Goal: Transaction & Acquisition: Purchase product/service

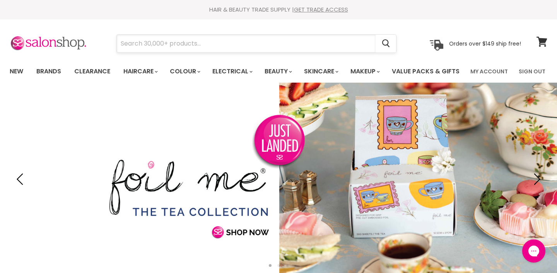
click at [175, 44] on input "Search" at bounding box center [246, 44] width 259 height 18
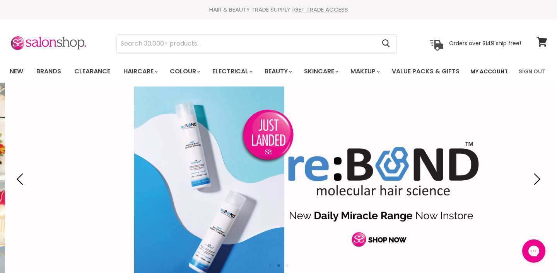
click at [494, 72] on link "My Account" at bounding box center [488, 71] width 47 height 16
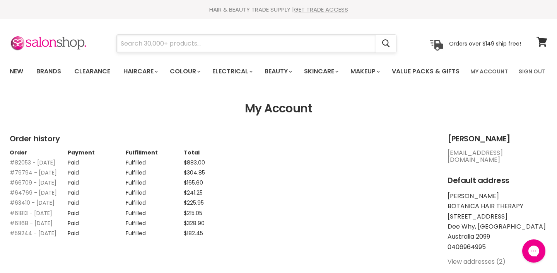
click at [266, 46] on input "Search" at bounding box center [246, 44] width 259 height 18
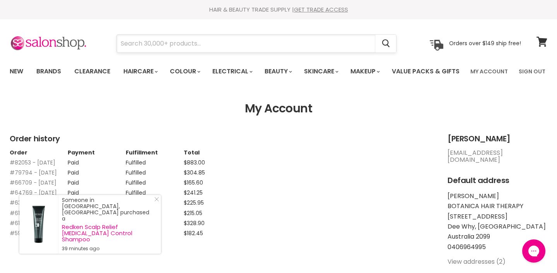
click at [269, 48] on input "Search" at bounding box center [246, 44] width 259 height 18
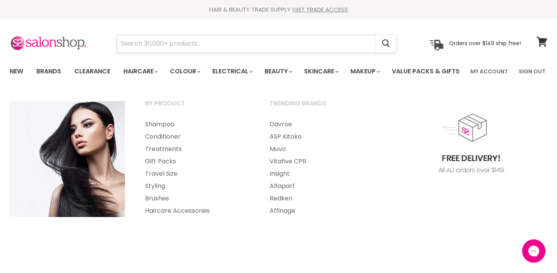
click at [171, 44] on input "Search" at bounding box center [246, 44] width 259 height 18
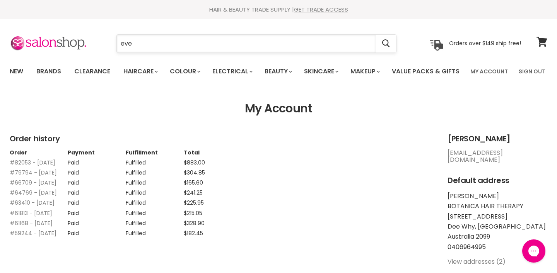
type input "ever"
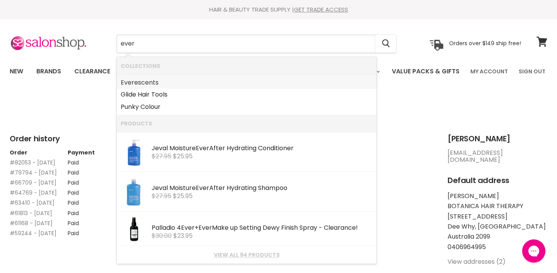
click at [163, 84] on link "Ever escents" at bounding box center [247, 83] width 252 height 12
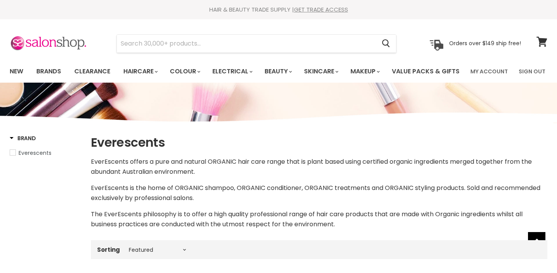
select select "manual"
click at [542, 43] on icon at bounding box center [541, 42] width 11 height 10
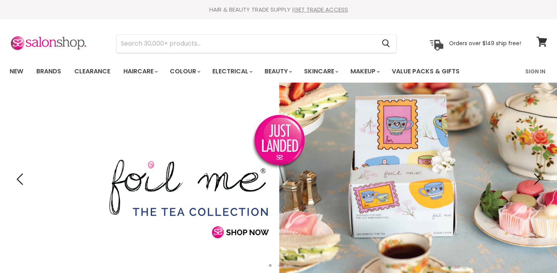
click at [537, 75] on link "Sign In" at bounding box center [534, 71] width 29 height 16
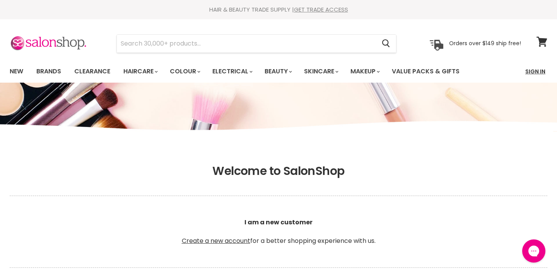
click at [535, 71] on link "Sign In" at bounding box center [534, 71] width 29 height 16
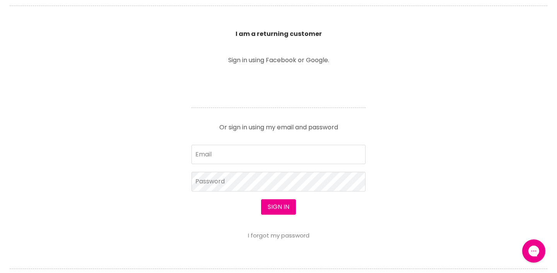
scroll to position [265, 0]
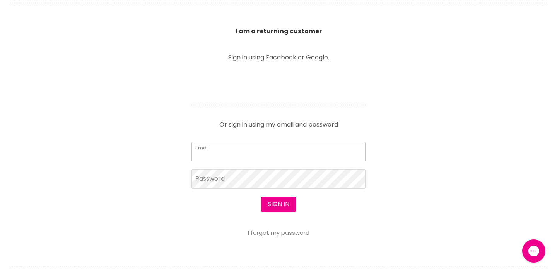
click at [297, 145] on input "Email" at bounding box center [278, 151] width 174 height 19
type input "[EMAIL_ADDRESS][DOMAIN_NAME]"
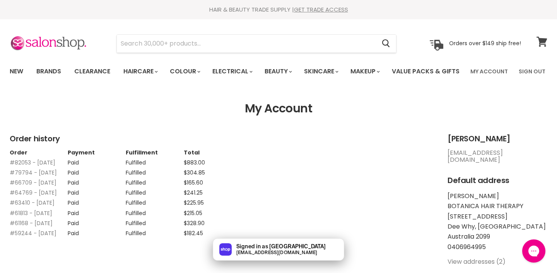
click at [544, 45] on icon at bounding box center [541, 42] width 10 height 10
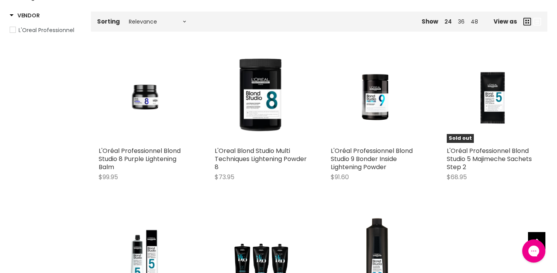
scroll to position [143, 0]
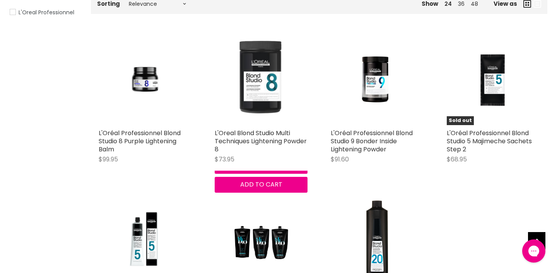
click at [269, 116] on img "Main content" at bounding box center [261, 79] width 93 height 87
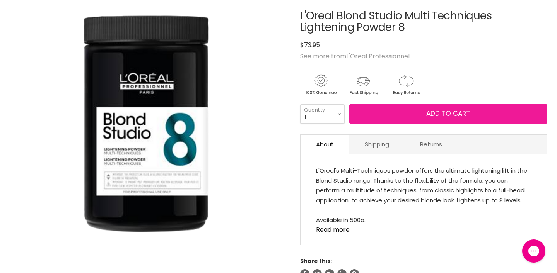
click at [452, 118] on span "Add to cart" at bounding box center [448, 113] width 44 height 9
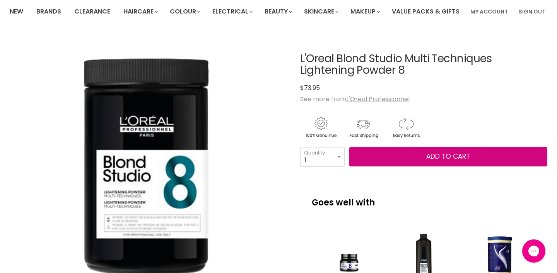
scroll to position [60, 0]
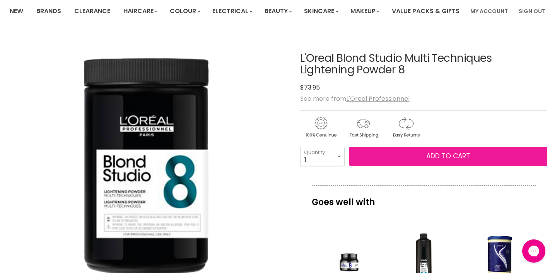
click at [436, 161] on span "Add to cart" at bounding box center [448, 156] width 44 height 9
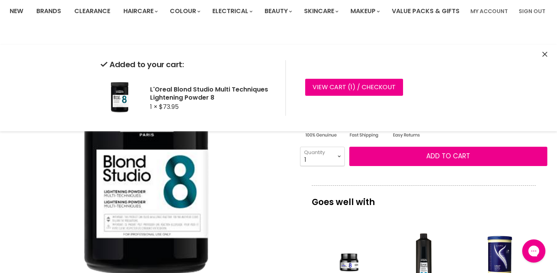
click at [544, 58] on button "Close" at bounding box center [544, 55] width 5 height 8
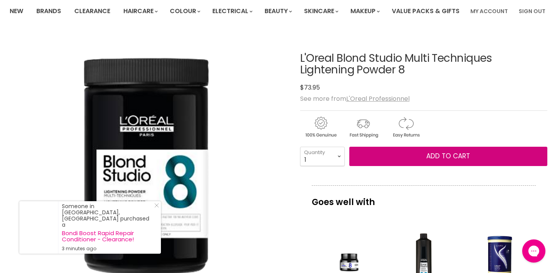
scroll to position [0, 0]
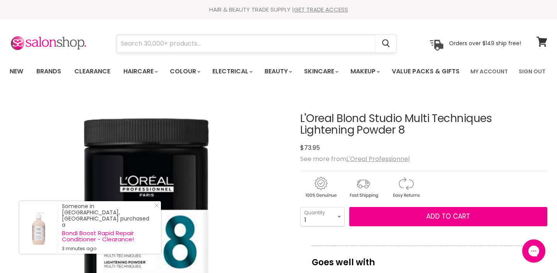
click at [187, 49] on input "Search" at bounding box center [246, 44] width 259 height 18
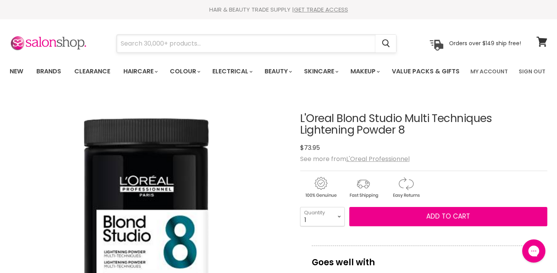
click at [312, 46] on input "Search" at bounding box center [246, 44] width 259 height 18
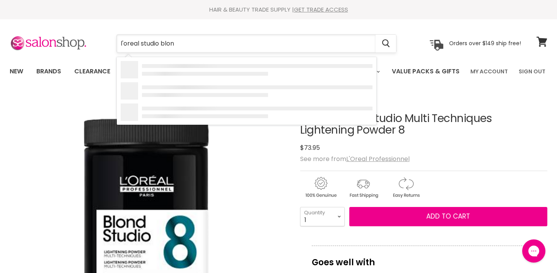
type input "l'oreal studio blond"
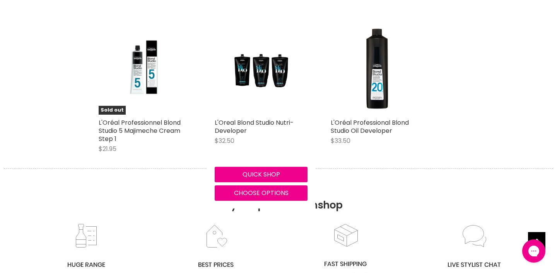
scroll to position [315, 0]
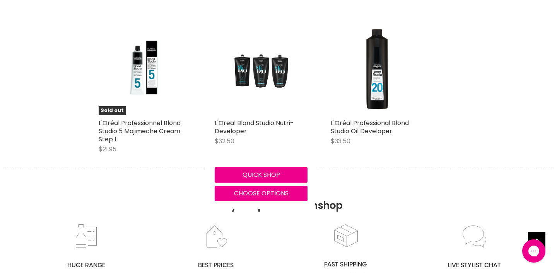
click at [265, 109] on img "Main content" at bounding box center [261, 68] width 62 height 93
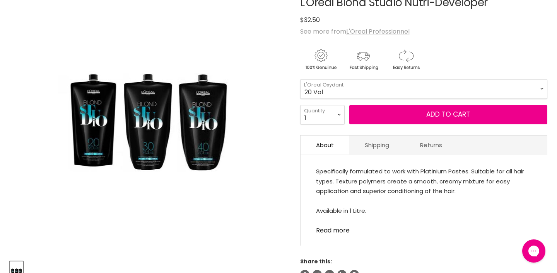
scroll to position [117, 0]
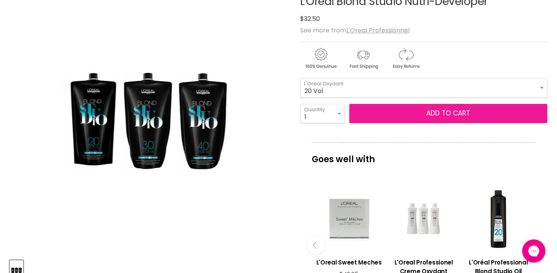
click at [406, 123] on button "Add to cart" at bounding box center [448, 113] width 198 height 19
click at [452, 118] on span "Add to cart" at bounding box center [448, 113] width 44 height 9
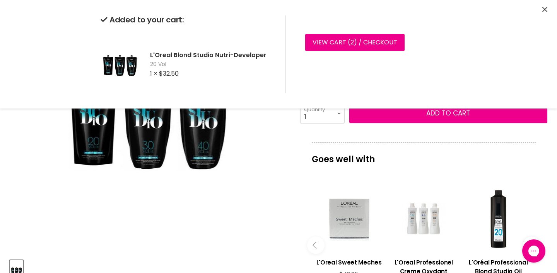
click at [413, 97] on select "20 Vol 30 Vol 40 Vol" at bounding box center [423, 87] width 247 height 19
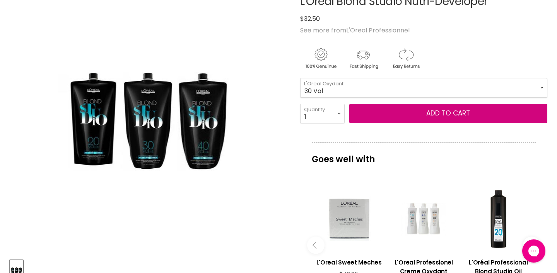
select select "30 Vol"
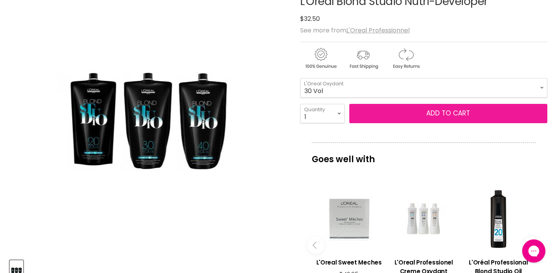
click at [442, 123] on button "Add to cart" at bounding box center [448, 113] width 198 height 19
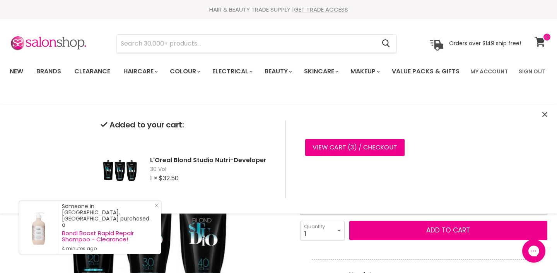
click at [540, 42] on icon at bounding box center [539, 42] width 10 height 10
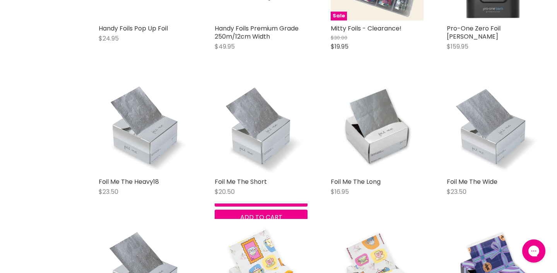
scroll to position [250, 0]
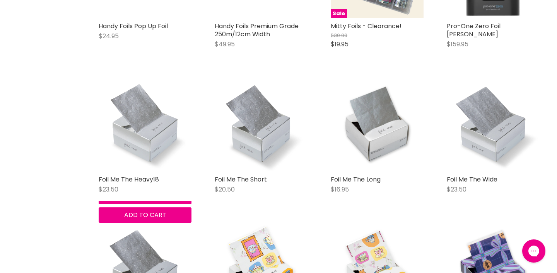
click at [145, 148] on img "Main content" at bounding box center [145, 125] width 93 height 93
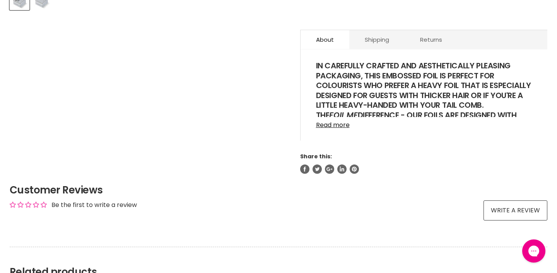
scroll to position [386, 0]
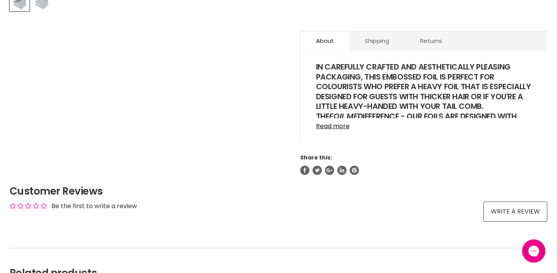
click at [338, 141] on div "IN CAREFULLY CRAFTED AND AESTHETICALLY PLEASING PACKAGING, THIS EMBOSSED FOIL I…" at bounding box center [423, 99] width 247 height 83
click at [338, 130] on link "Read more" at bounding box center [424, 124] width 216 height 12
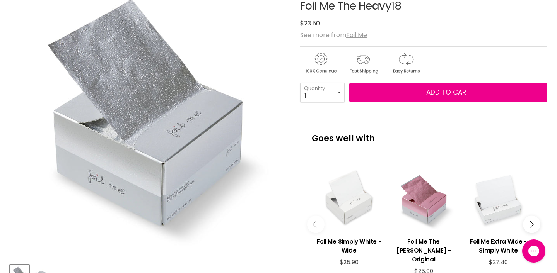
scroll to position [0, 0]
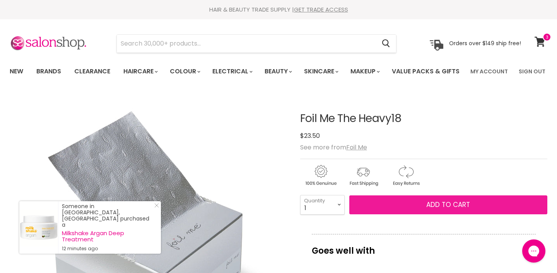
click at [435, 210] on span "Add to cart" at bounding box center [448, 204] width 44 height 9
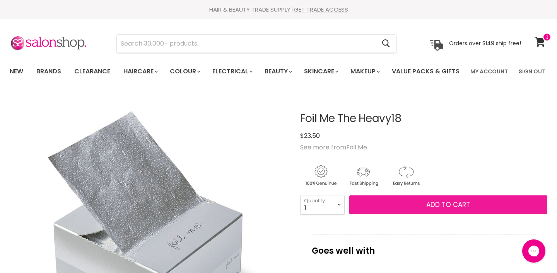
click at [446, 210] on span "Add to cart" at bounding box center [448, 204] width 44 height 9
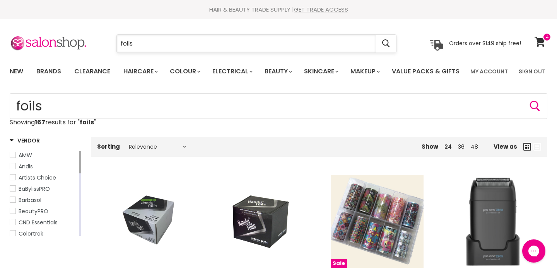
click at [210, 38] on input "foils" at bounding box center [246, 44] width 259 height 18
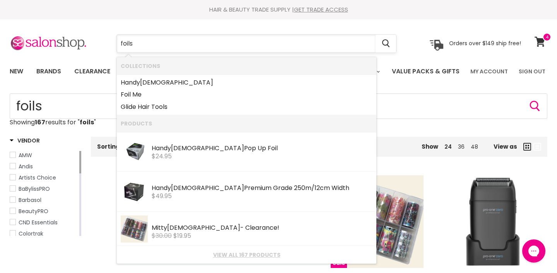
click at [210, 38] on input "foils" at bounding box center [246, 44] width 259 height 18
click at [209, 43] on input "foils" at bounding box center [246, 44] width 259 height 18
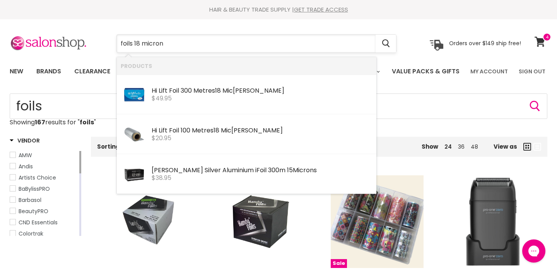
type input "foils 18 microns"
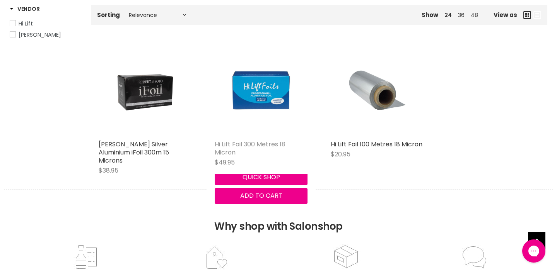
scroll to position [131, 0]
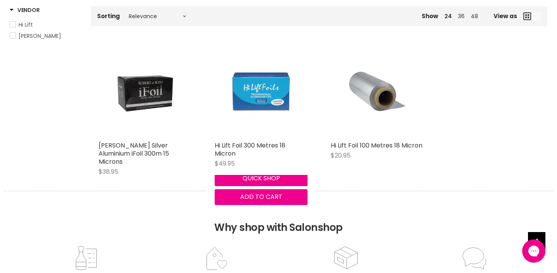
click at [271, 105] on img "Main content" at bounding box center [261, 91] width 62 height 93
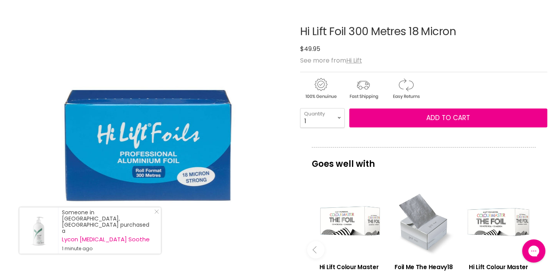
scroll to position [88, 0]
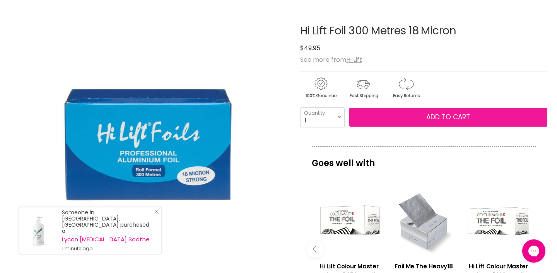
click at [443, 122] on span "Add to cart" at bounding box center [448, 116] width 44 height 9
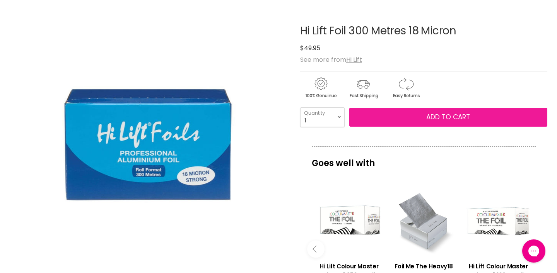
click at [443, 122] on span "Add to cart" at bounding box center [448, 116] width 44 height 9
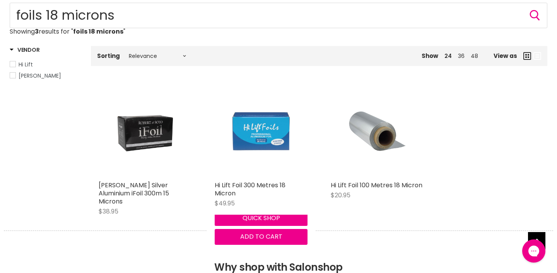
scroll to position [75, 0]
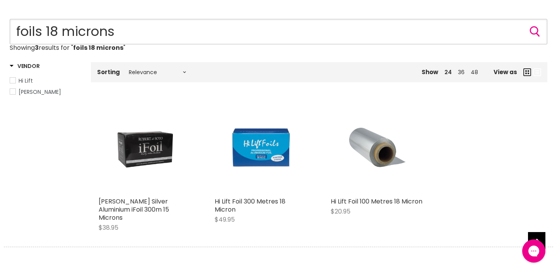
click at [179, 44] on input "foils 18 microns" at bounding box center [278, 32] width 537 height 26
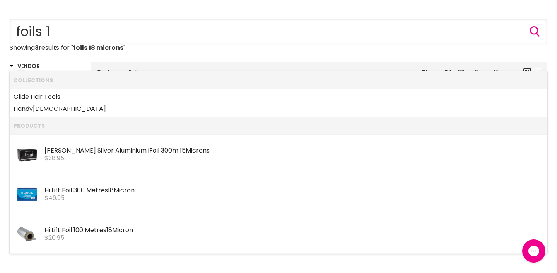
type input "foils"
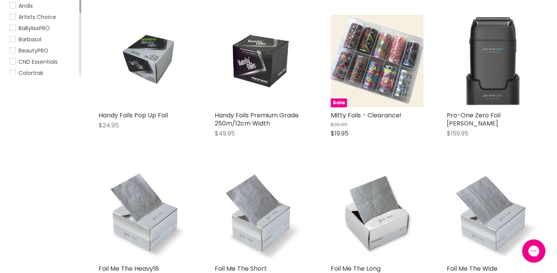
scroll to position [162, 0]
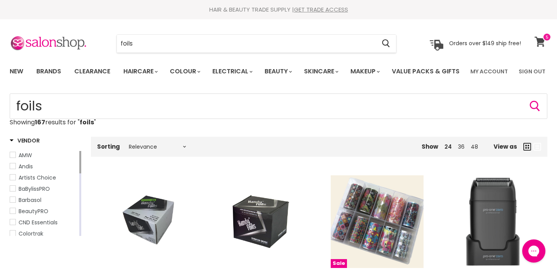
click at [547, 45] on link "View cart" at bounding box center [540, 42] width 20 height 18
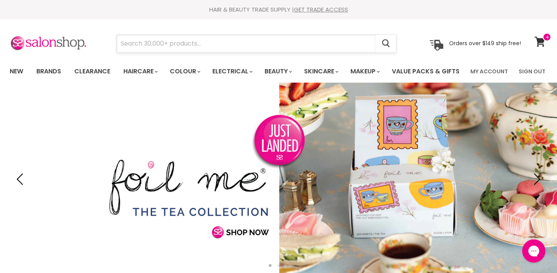
click at [268, 44] on input "Search" at bounding box center [246, 44] width 259 height 18
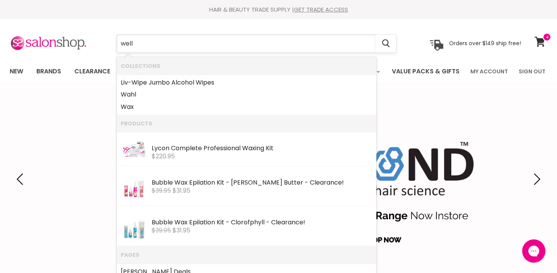
type input "wella"
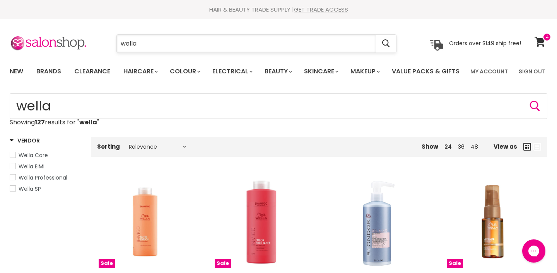
click at [225, 39] on input "wella" at bounding box center [246, 44] width 259 height 18
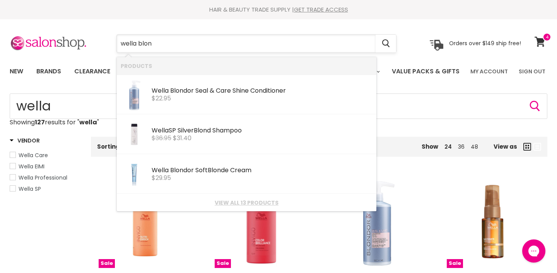
type input "wella blond"
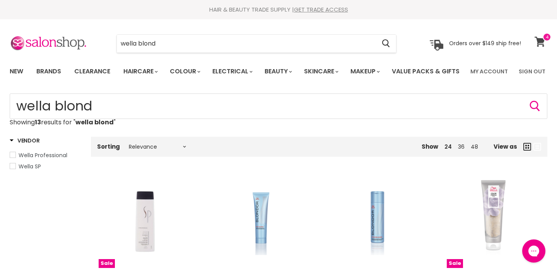
click at [542, 41] on span at bounding box center [546, 37] width 9 height 9
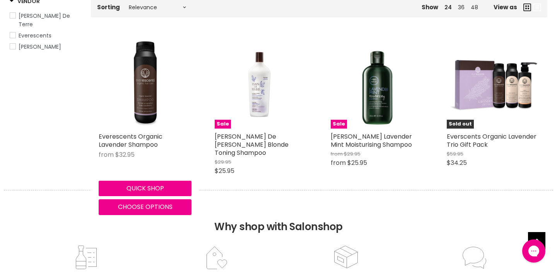
scroll to position [143, 0]
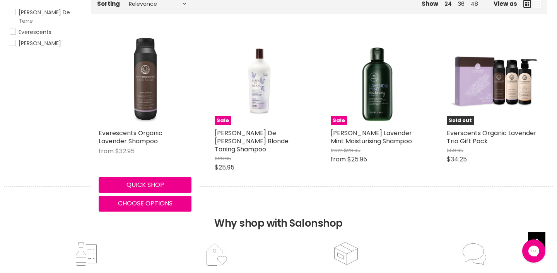
click at [145, 100] on img "Main content" at bounding box center [145, 78] width 93 height 93
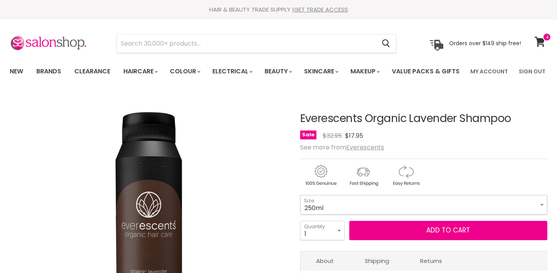
click at [364, 215] on select "250ml 1L" at bounding box center [423, 204] width 247 height 19
select select "1L"
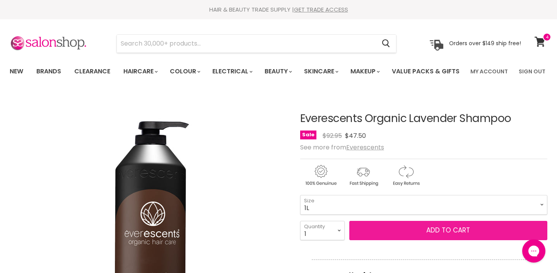
click at [443, 240] on button "Add to cart" at bounding box center [448, 230] width 198 height 19
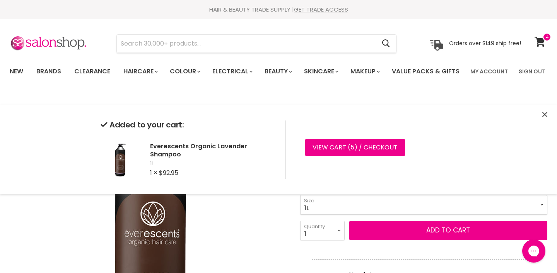
click at [546, 112] on icon "Close" at bounding box center [544, 114] width 5 height 5
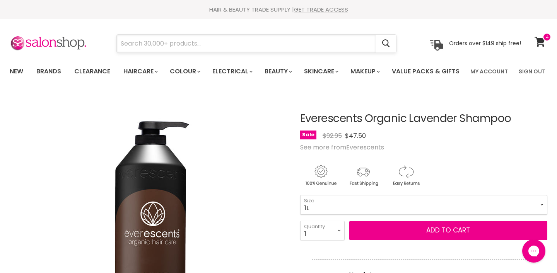
click at [324, 48] on input "Search" at bounding box center [246, 44] width 259 height 18
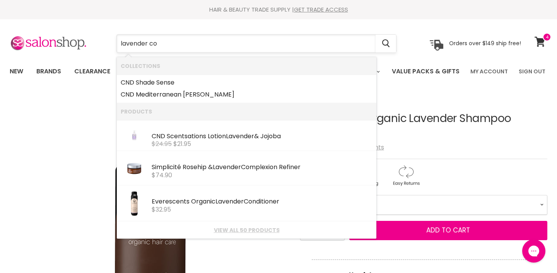
type input "lavender con"
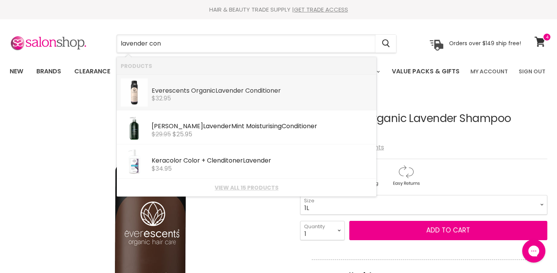
click at [194, 102] on div "$32.95" at bounding box center [262, 98] width 221 height 7
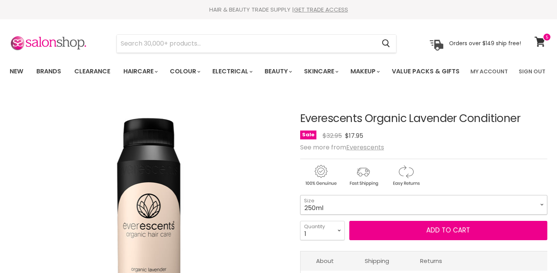
click at [327, 215] on select "250ml 1L" at bounding box center [423, 204] width 247 height 19
select select "1L"
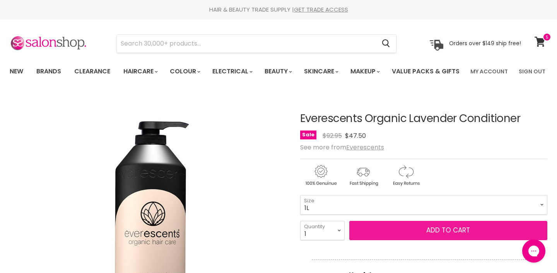
click at [440, 240] on button "Add to cart" at bounding box center [448, 230] width 198 height 19
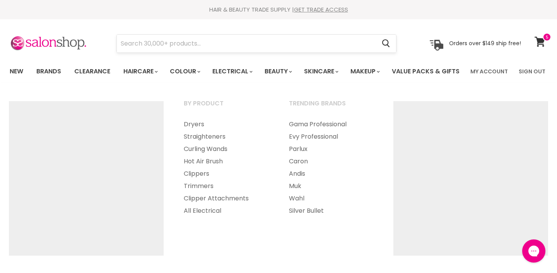
click at [225, 46] on input "Search" at bounding box center [246, 44] width 259 height 18
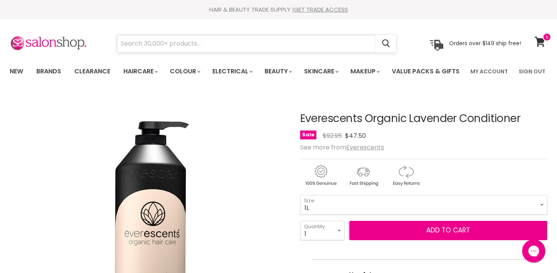
click at [214, 44] on input "Search" at bounding box center [246, 44] width 259 height 18
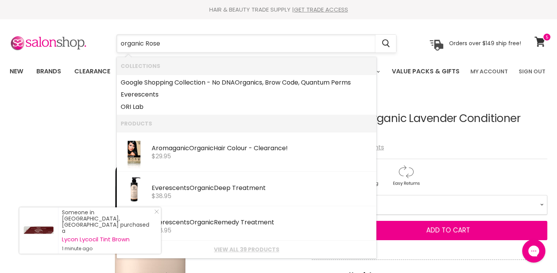
type input "organic Rose"
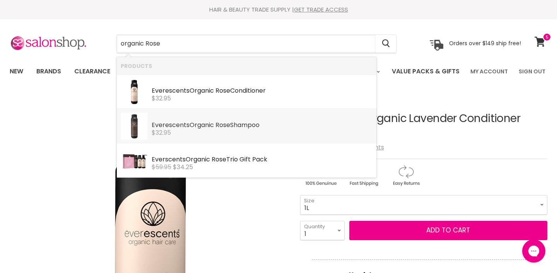
click at [208, 130] on div "$32.95" at bounding box center [262, 133] width 221 height 7
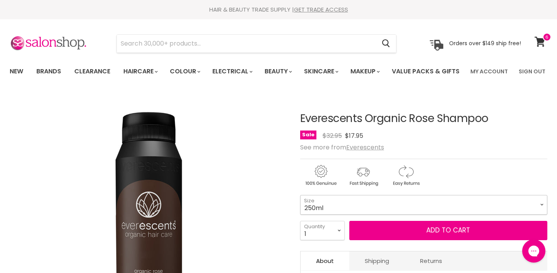
click at [337, 215] on select "250ml 1L" at bounding box center [423, 204] width 247 height 19
select select "1L"
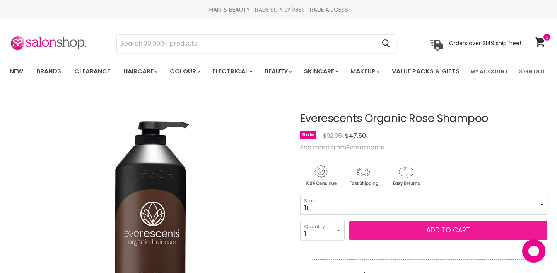
click at [445, 240] on button "Add to cart" at bounding box center [448, 230] width 198 height 19
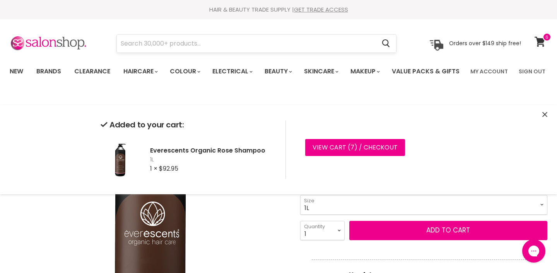
click at [302, 39] on input "Search" at bounding box center [246, 44] width 259 height 18
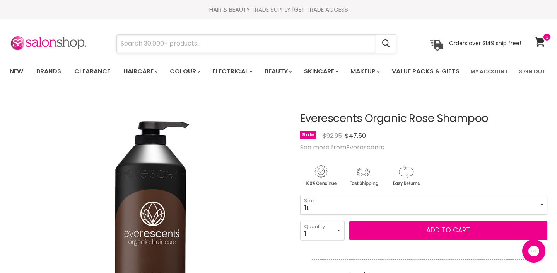
click at [278, 49] on input "Search" at bounding box center [246, 44] width 259 height 18
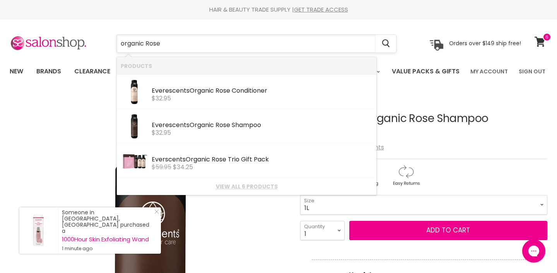
type input "organic Rose"
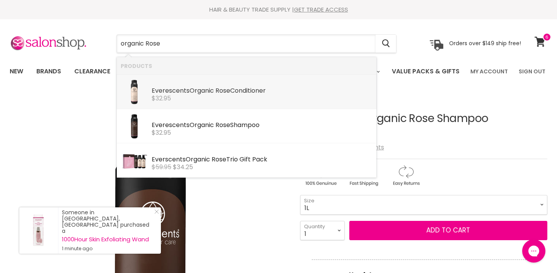
click at [228, 89] on b "Rose" at bounding box center [222, 90] width 15 height 9
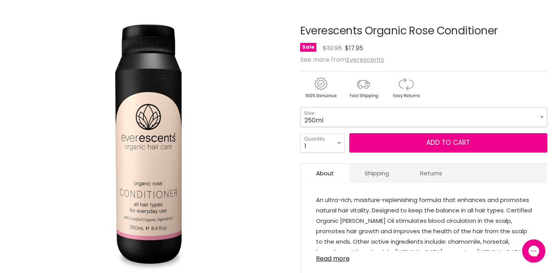
click at [330, 127] on select "250ml 1L" at bounding box center [423, 116] width 247 height 19
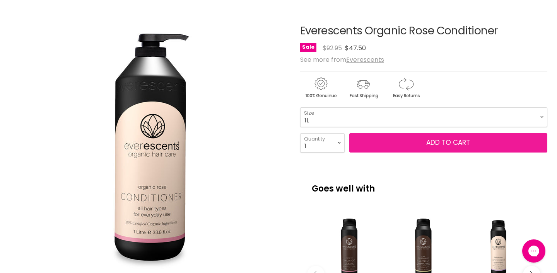
click at [449, 153] on button "Add to cart" at bounding box center [448, 142] width 198 height 19
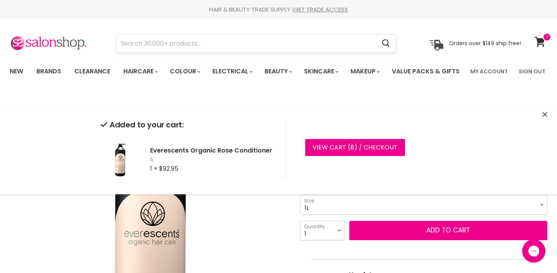
click at [312, 38] on input "Search" at bounding box center [246, 44] width 259 height 18
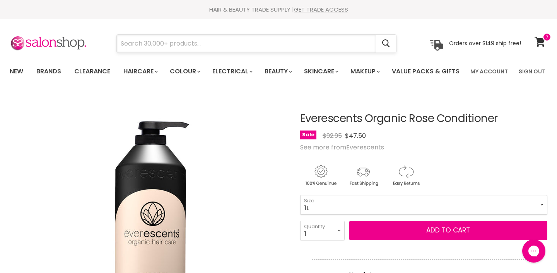
click at [310, 43] on input "Search" at bounding box center [246, 44] width 259 height 18
click at [344, 215] on select "250ml 1L" at bounding box center [423, 204] width 247 height 19
select select "250ml"
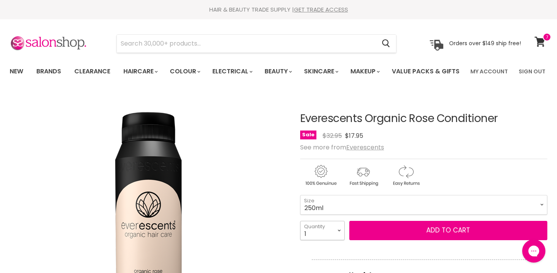
click at [325, 240] on select "1 2 3 4 5 6 7 8 9 10+" at bounding box center [322, 230] width 44 height 19
select select "3"
type input "3"
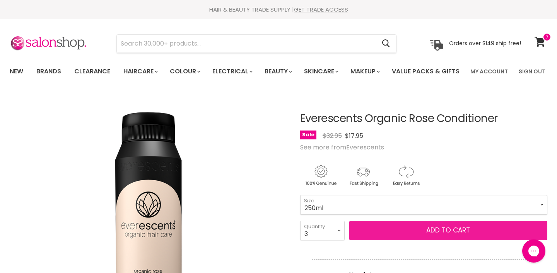
click at [453, 240] on button "Add to cart" at bounding box center [448, 230] width 198 height 19
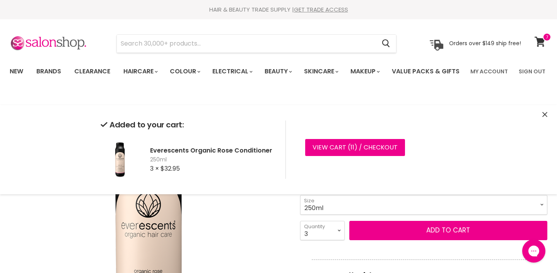
click at [437, 10] on div "HAIR & BEAUTY TRADE SUPPLY | GET TRADE ACCESS" at bounding box center [278, 10] width 557 height 8
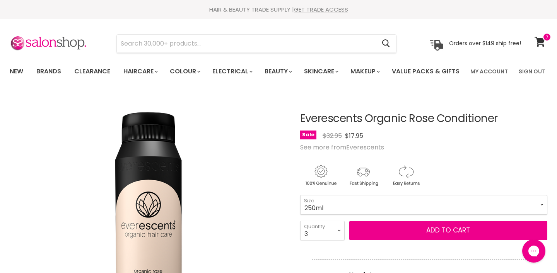
click at [437, 10] on div "HAIR & BEAUTY TRADE SUPPLY | GET TRADE ACCESS" at bounding box center [278, 10] width 557 height 8
